Goal: Check status

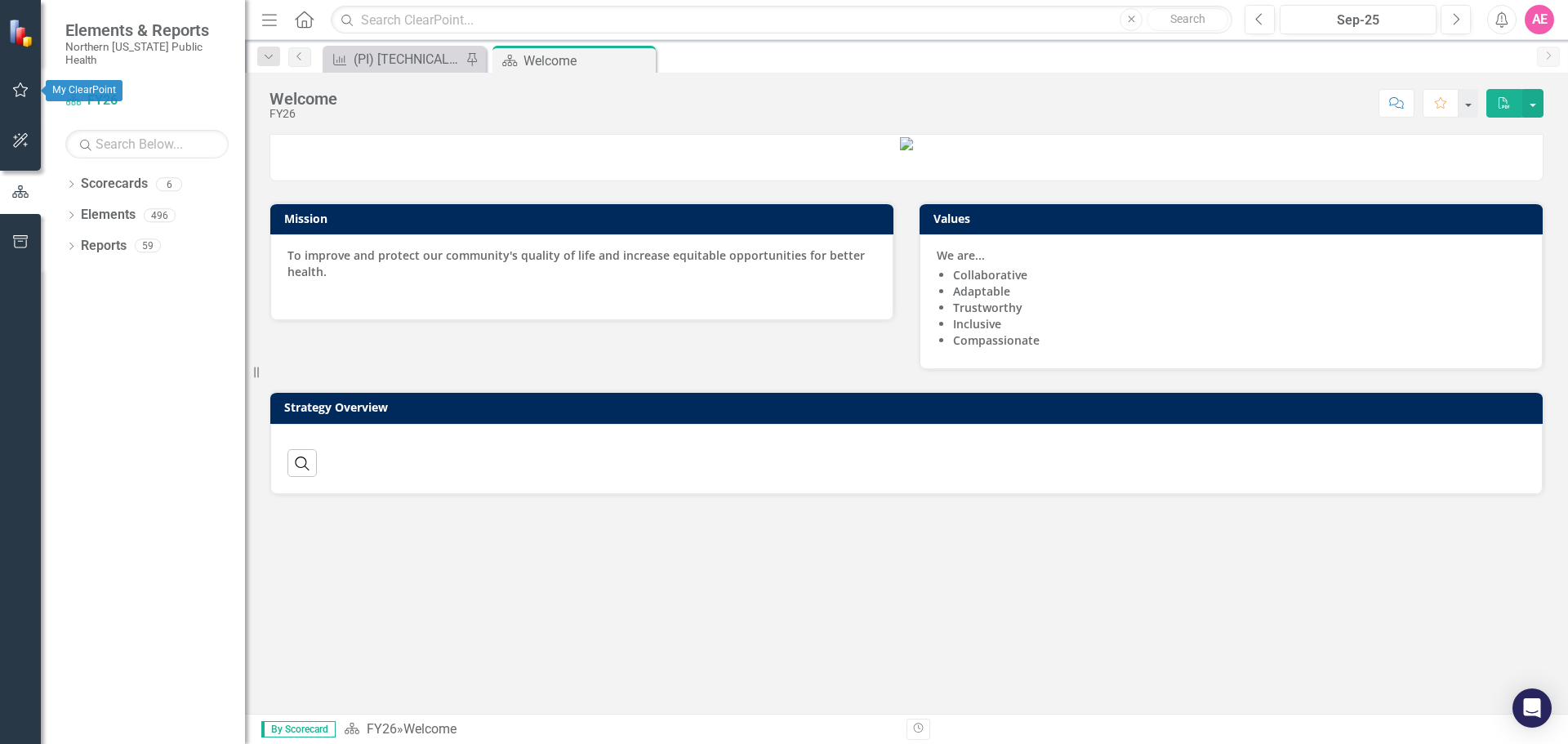
click at [13, 81] on button "button" at bounding box center [21, 91] width 36 height 35
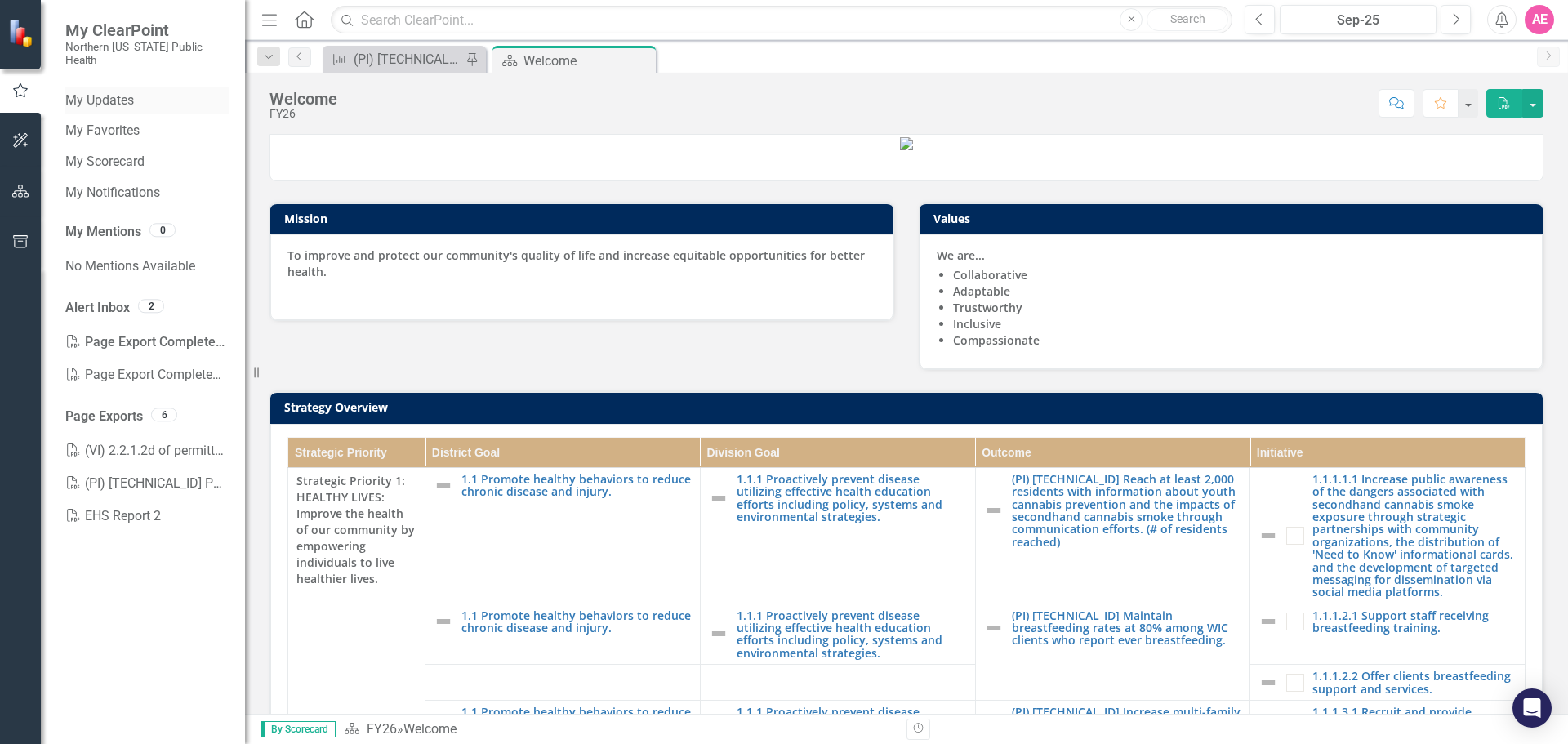
click at [118, 92] on link "My Updates" at bounding box center [147, 101] width 164 height 19
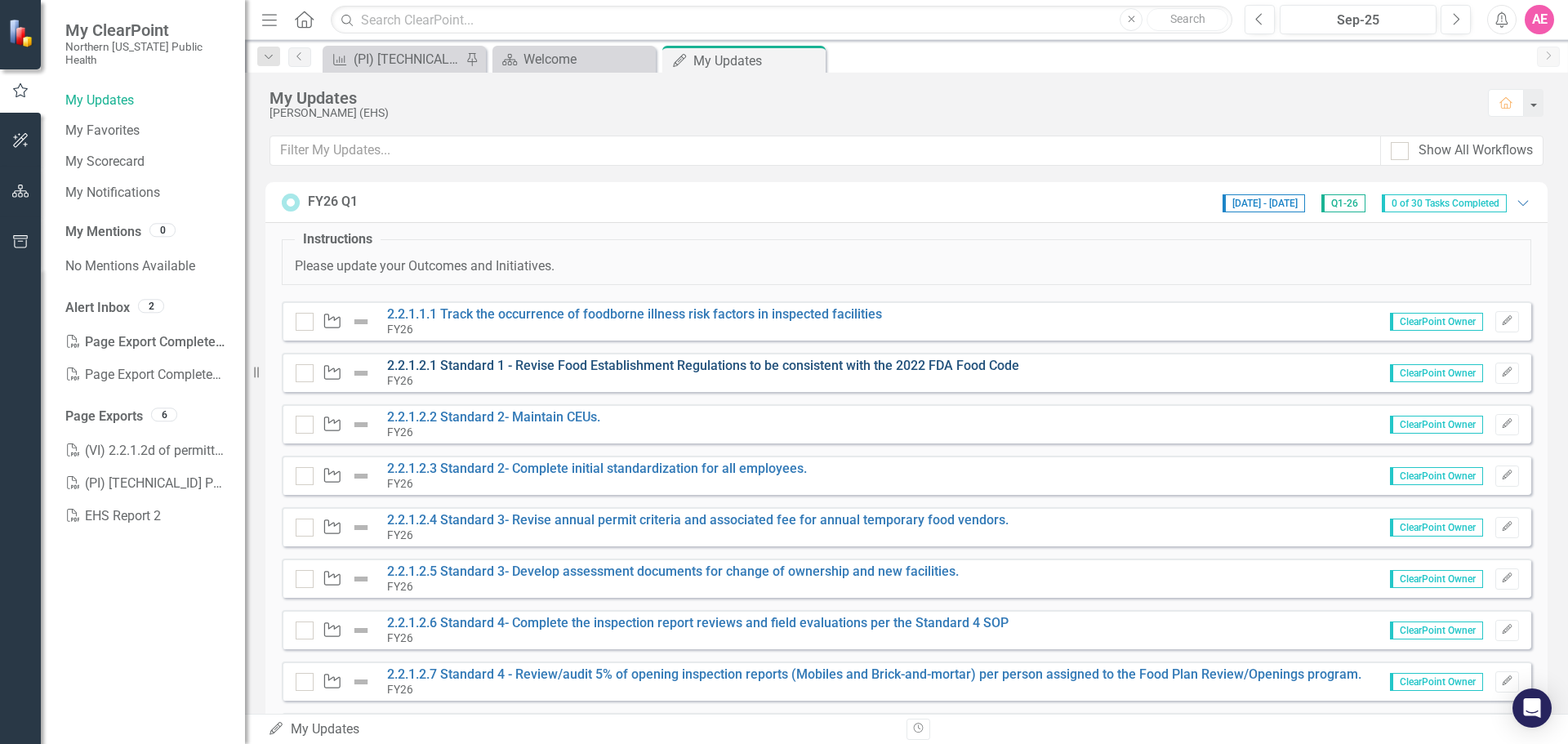
click at [921, 360] on link "2.2.1.2.1 Standard 1 - Revise Food Establishment Regulations to be consistent w…" at bounding box center [703, 366] width 632 height 15
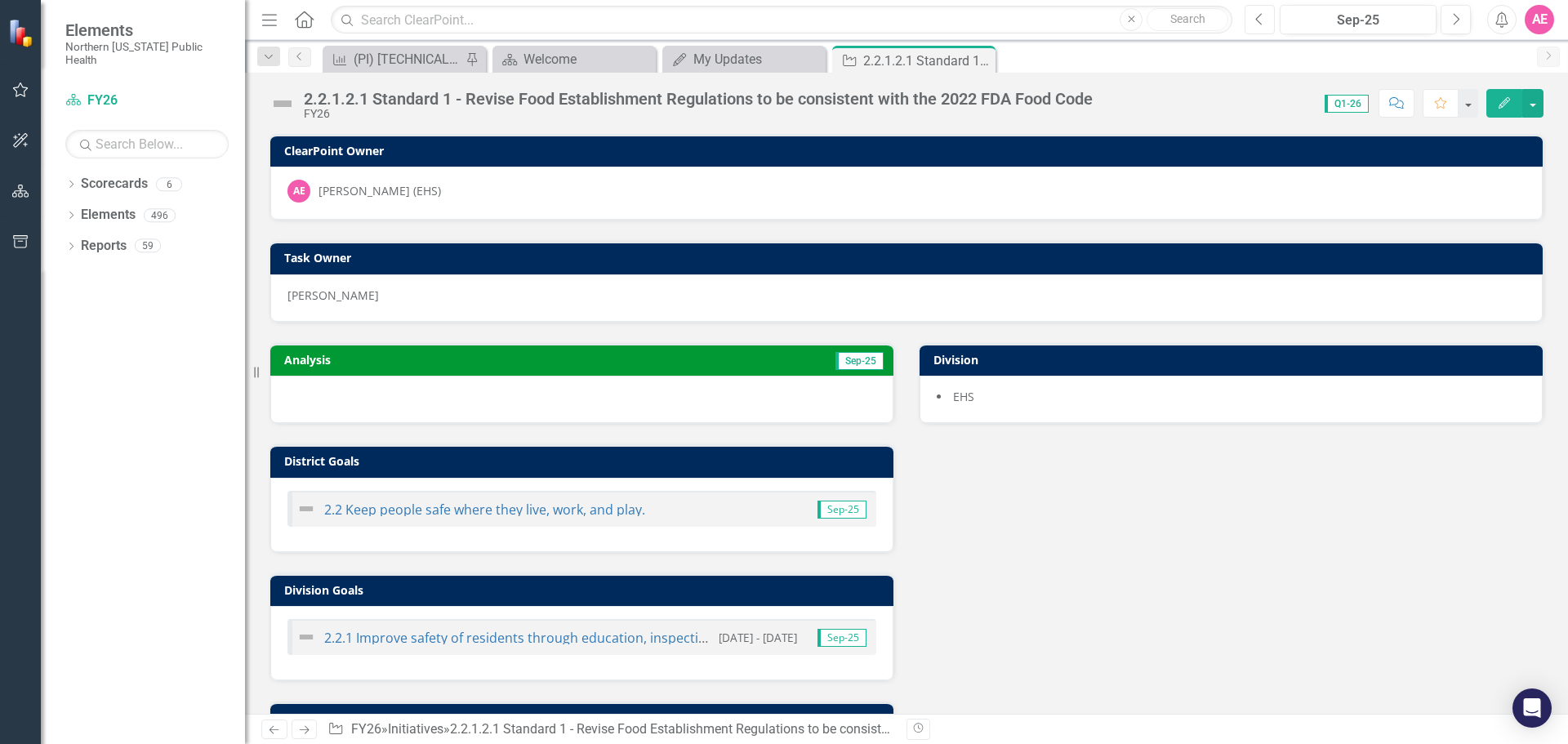
click at [1256, 20] on icon "Previous" at bounding box center [1260, 19] width 9 height 15
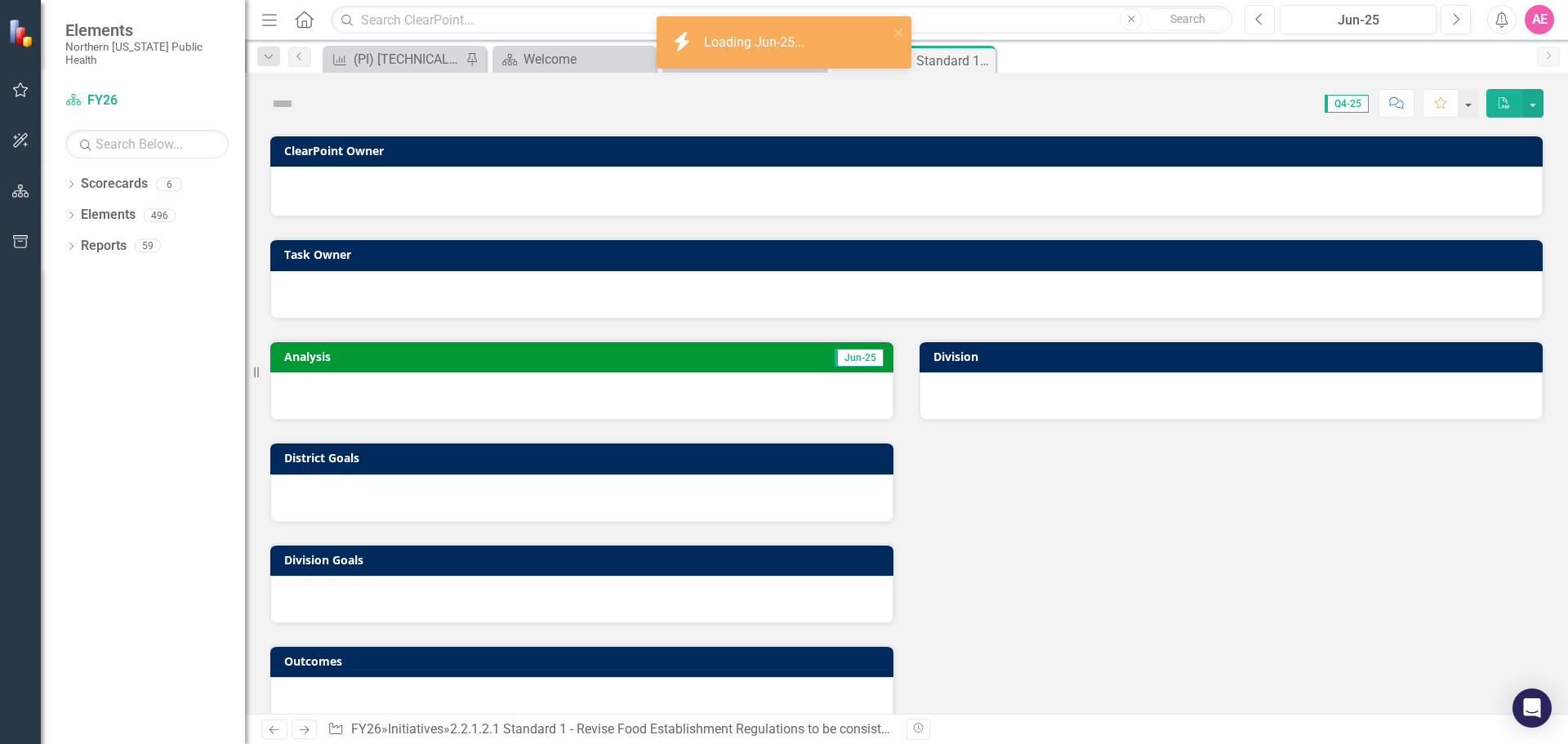
click at [1256, 20] on icon "Previous" at bounding box center [1260, 19] width 9 height 15
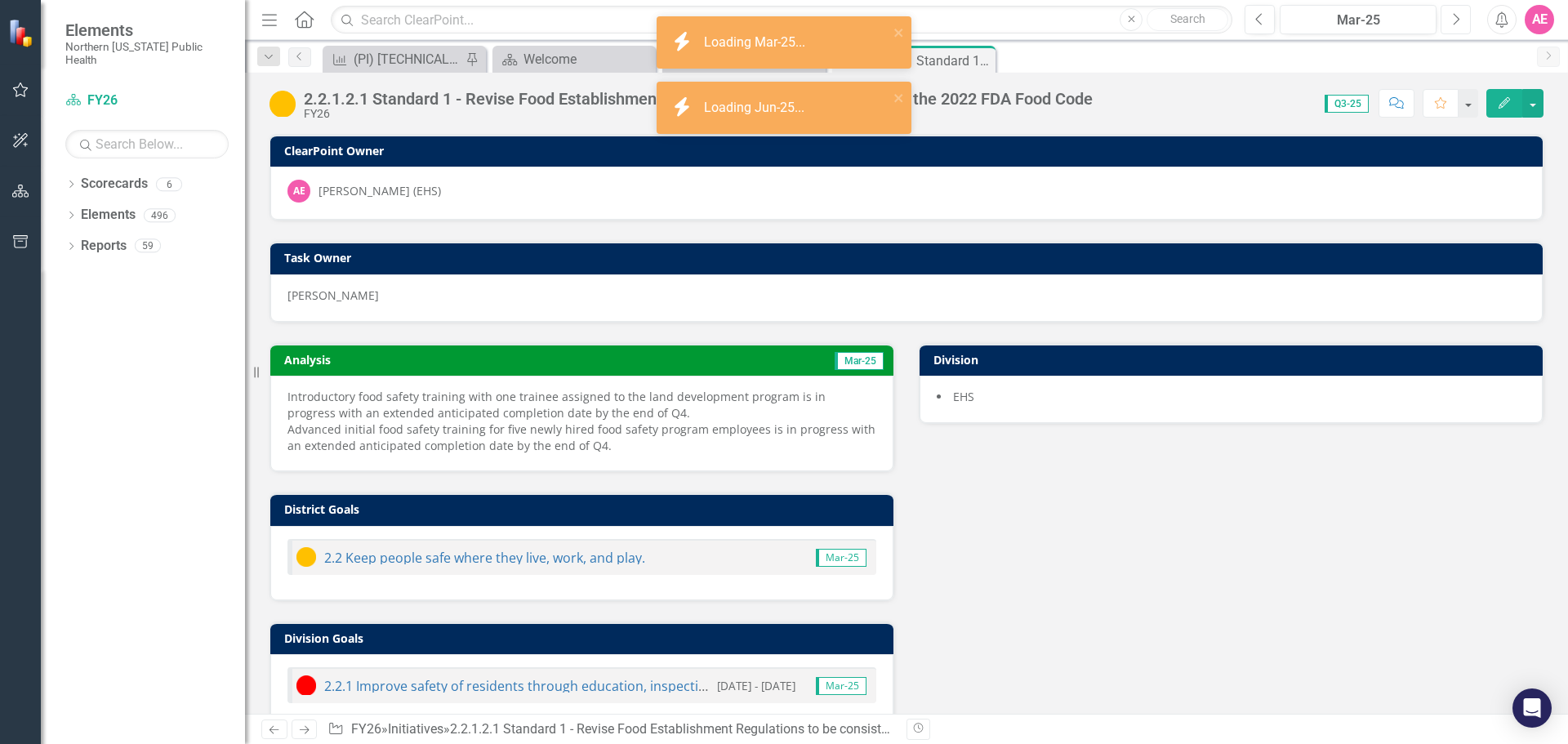
click at [1452, 23] on icon "Next" at bounding box center [1455, 19] width 9 height 15
